Goal: Task Accomplishment & Management: Complete application form

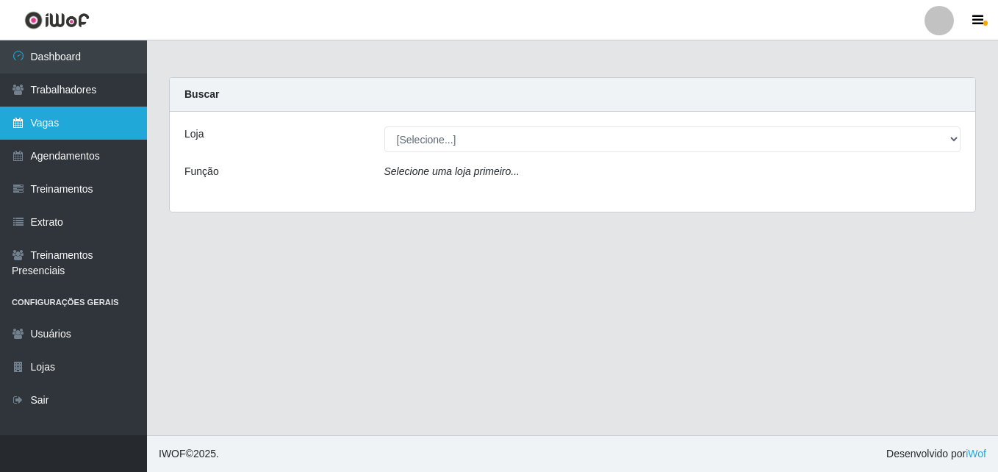
click at [71, 126] on link "Vagas" at bounding box center [73, 123] width 147 height 33
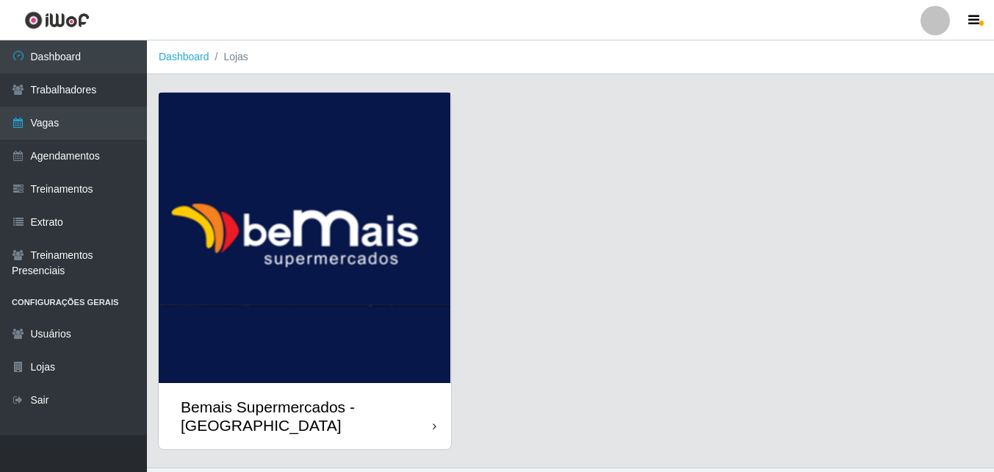
click at [429, 381] on img at bounding box center [305, 238] width 292 height 290
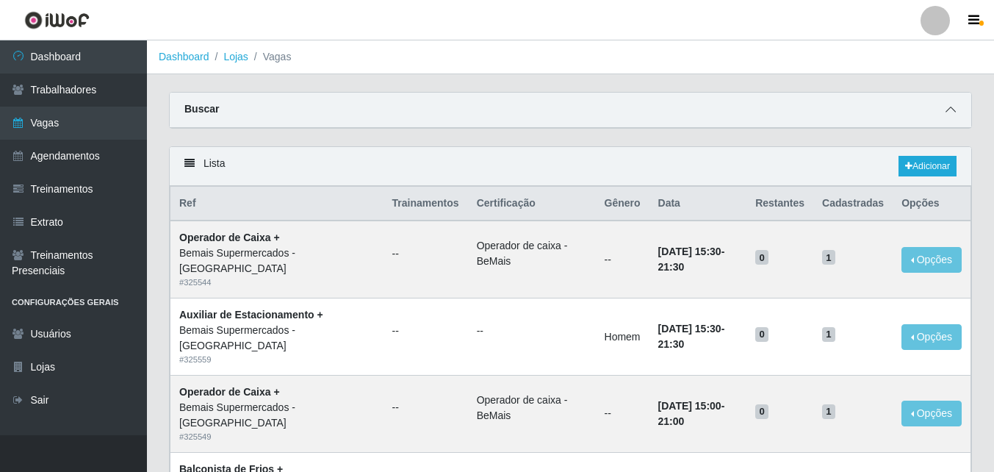
click at [949, 110] on icon at bounding box center [951, 109] width 10 height 10
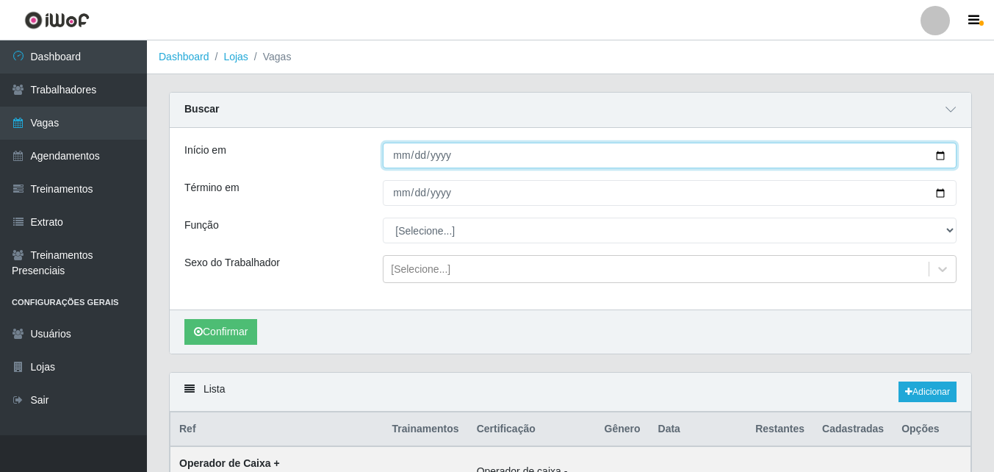
click at [939, 154] on input "Início em" at bounding box center [670, 156] width 574 height 26
type input "[DATE]"
click at [941, 154] on input "[DATE]" at bounding box center [670, 156] width 574 height 26
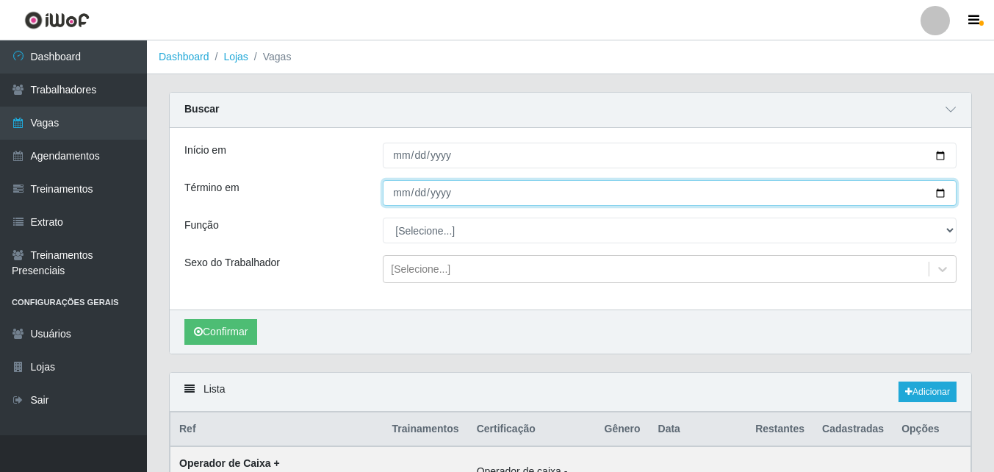
click at [940, 193] on input "Término em" at bounding box center [670, 193] width 574 height 26
type input "[DATE]"
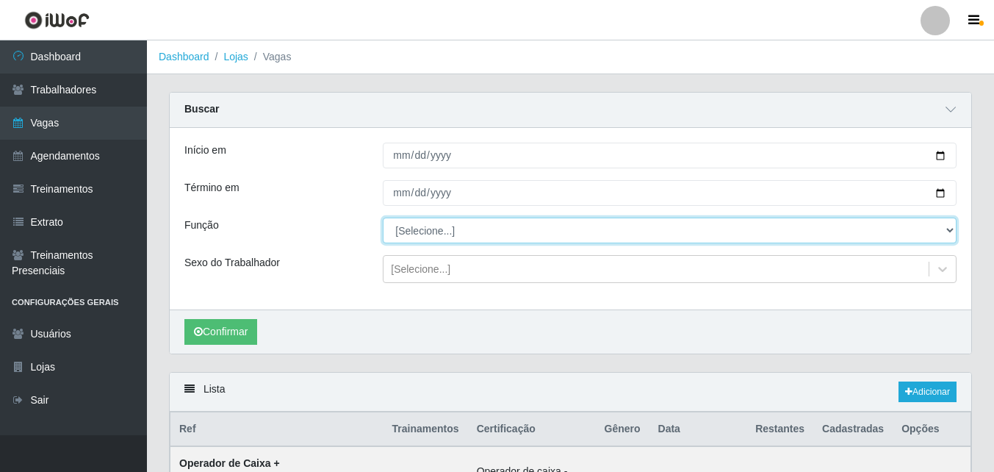
click at [465, 237] on select "[Selecione...] ASG ASG + ASG ++ Auxiliar de Estacionamento Auxiliar de Estacion…" at bounding box center [670, 231] width 574 height 26
select select "124"
click at [383, 218] on select "[Selecione...] ASG ASG + ASG ++ Auxiliar de Estacionamento Auxiliar de Estacion…" at bounding box center [670, 231] width 574 height 26
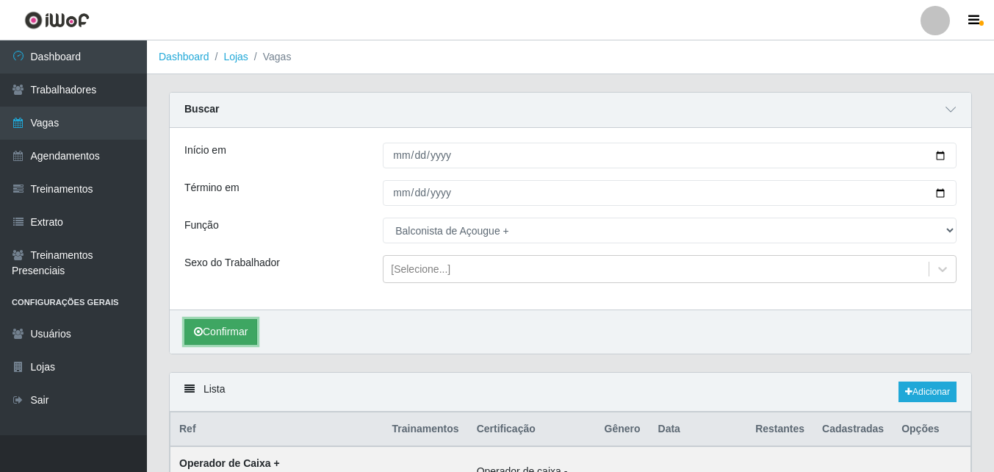
click at [242, 337] on button "Confirmar" at bounding box center [220, 332] width 73 height 26
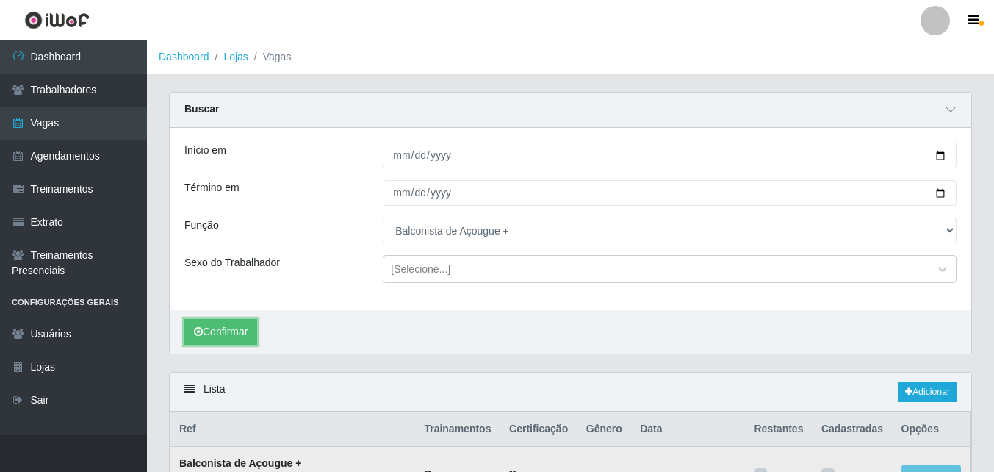
click at [232, 333] on button "Confirmar" at bounding box center [220, 332] width 73 height 26
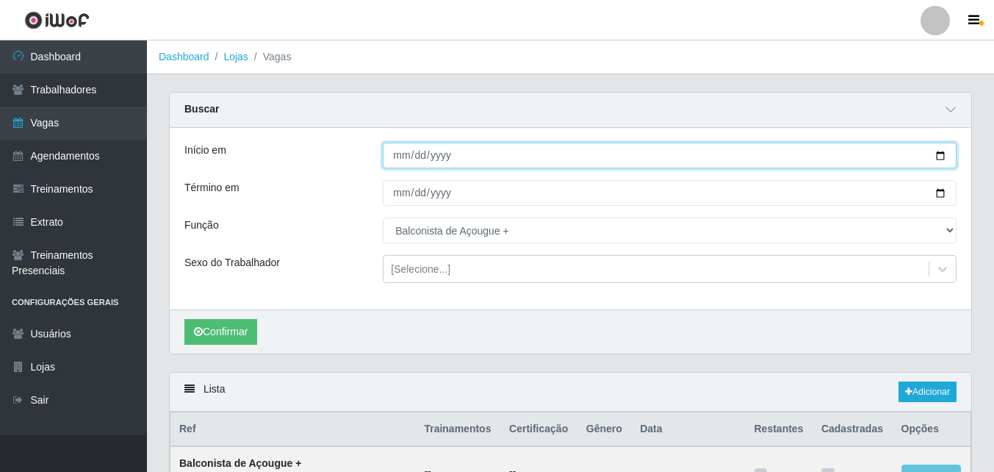
click at [402, 157] on input "[DATE]" at bounding box center [670, 156] width 574 height 26
type input "[DATE]"
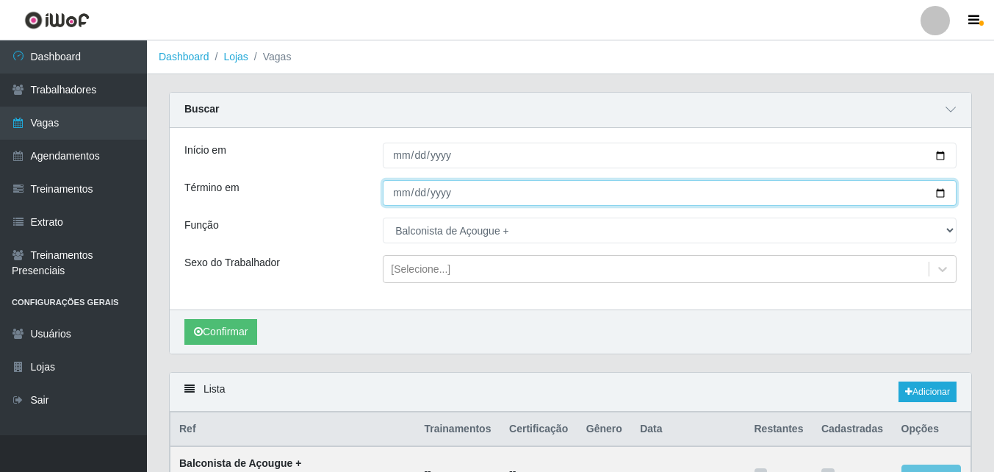
click at [401, 191] on input "[DATE]" at bounding box center [670, 193] width 574 height 26
type input "[DATE]"
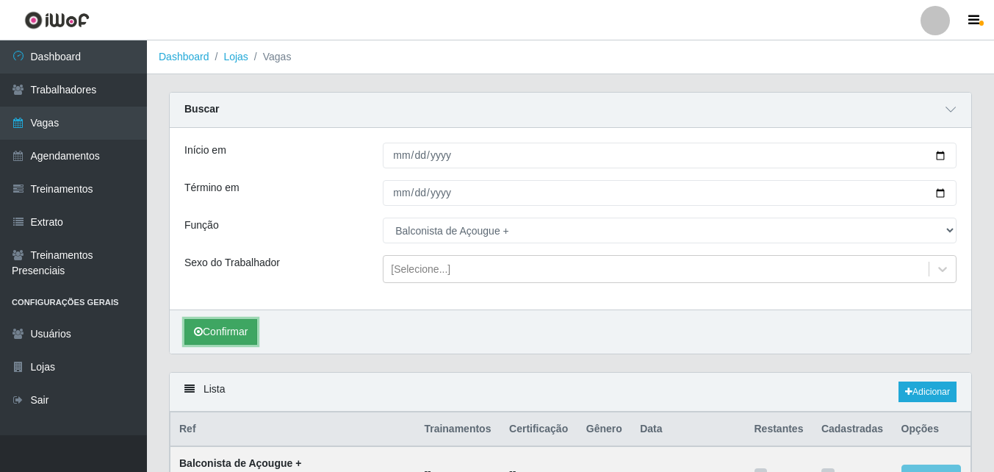
click at [234, 337] on button "Confirmar" at bounding box center [220, 332] width 73 height 26
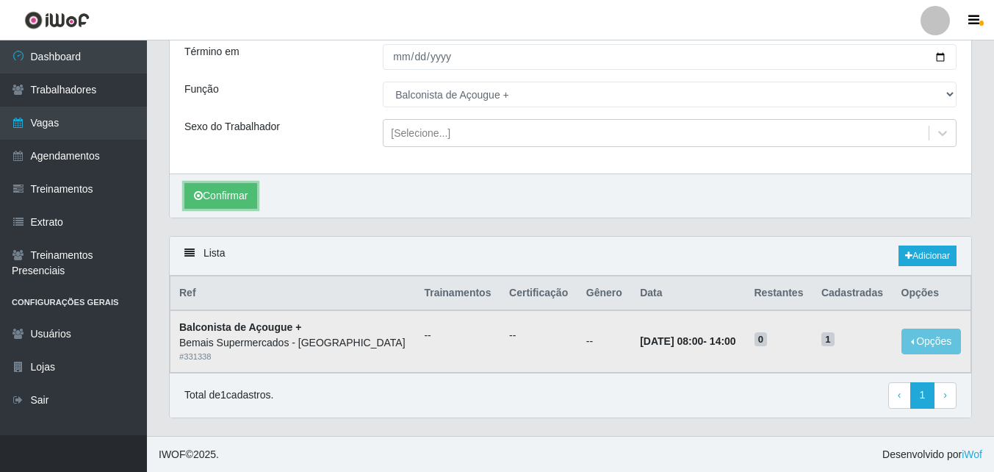
scroll to position [137, 0]
